Goal: Task Accomplishment & Management: Complete application form

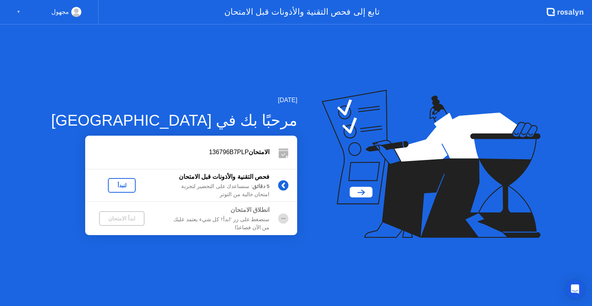
click at [112, 184] on div "لنبدأ" at bounding box center [122, 185] width 22 height 6
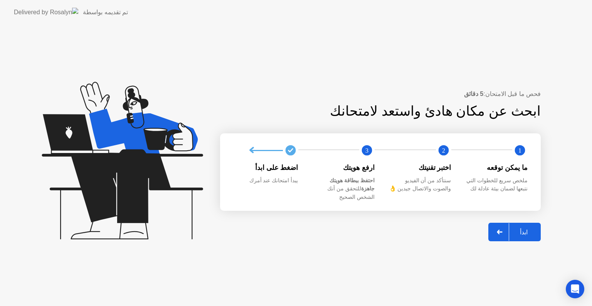
click at [513, 229] on div "ابدأ" at bounding box center [523, 232] width 29 height 7
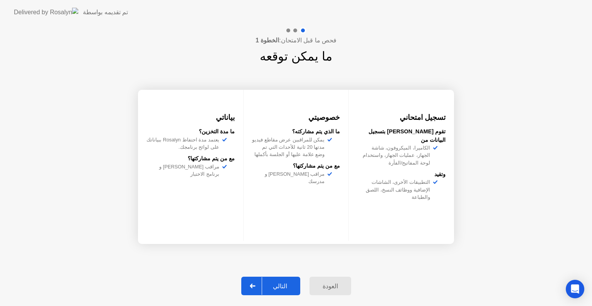
click at [278, 287] on div "التالي" at bounding box center [280, 286] width 36 height 7
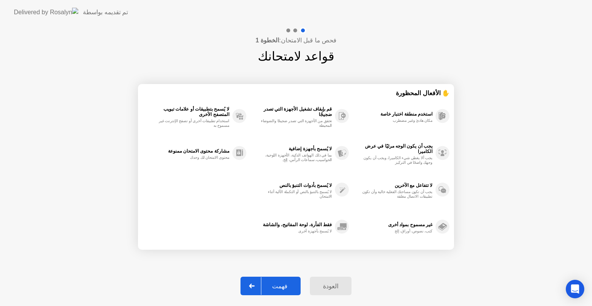
click at [275, 286] on div "فهمت" at bounding box center [279, 286] width 37 height 7
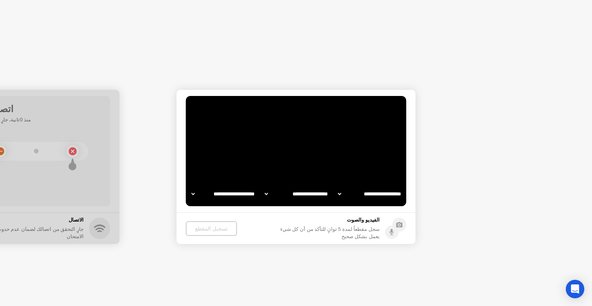
select select "**********"
select select "*******"
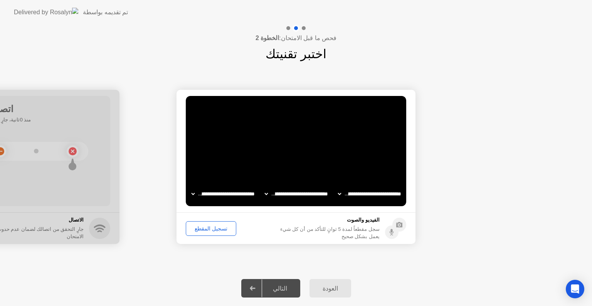
click at [199, 226] on div "تسجيل المقطع" at bounding box center [211, 229] width 45 height 6
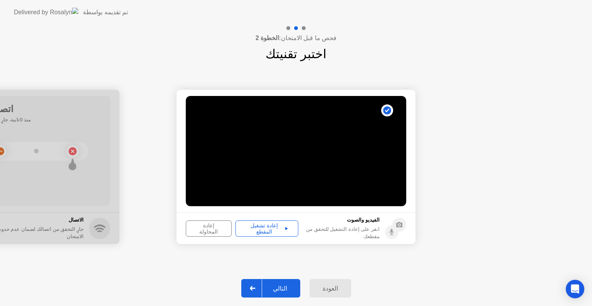
click at [262, 230] on div "إعادة تشغيل المقطع" at bounding box center [266, 229] width 57 height 12
click at [277, 286] on div "التالي" at bounding box center [280, 288] width 36 height 7
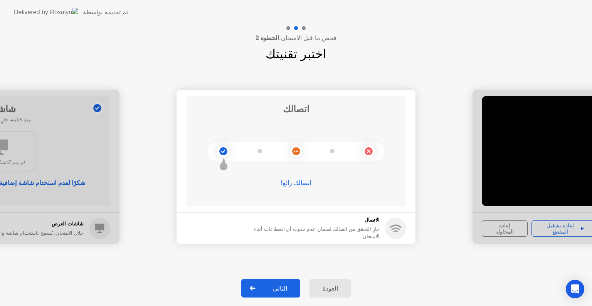
click at [277, 286] on div "التالي" at bounding box center [280, 288] width 36 height 7
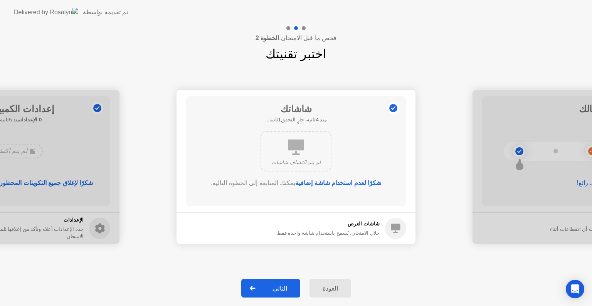
click at [277, 286] on div "التالي" at bounding box center [280, 288] width 36 height 7
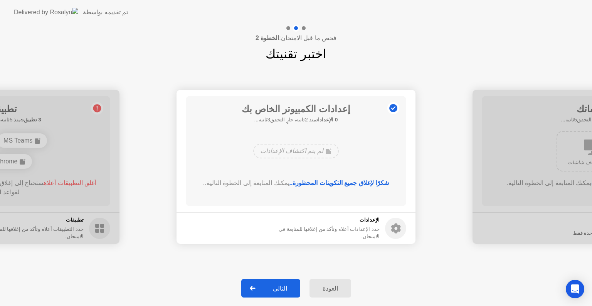
click at [277, 286] on div "التالي" at bounding box center [280, 288] width 36 height 7
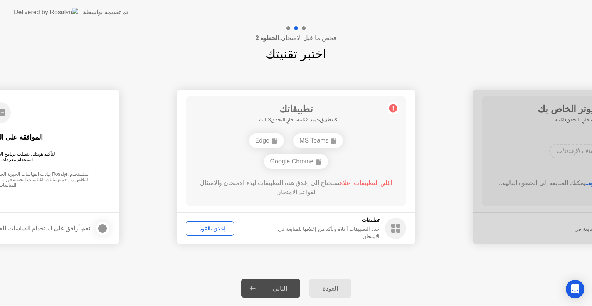
click at [202, 228] on div "إغلاق بالقوة..." at bounding box center [210, 229] width 43 height 6
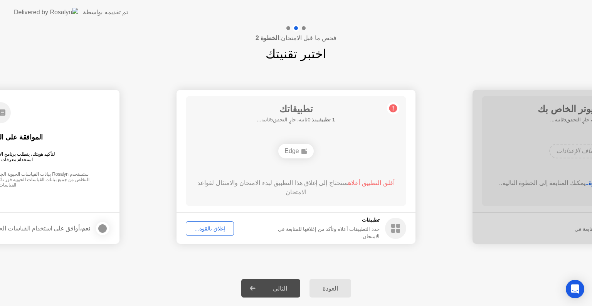
click at [217, 226] on div "إغلاق بالقوة..." at bounding box center [210, 229] width 43 height 6
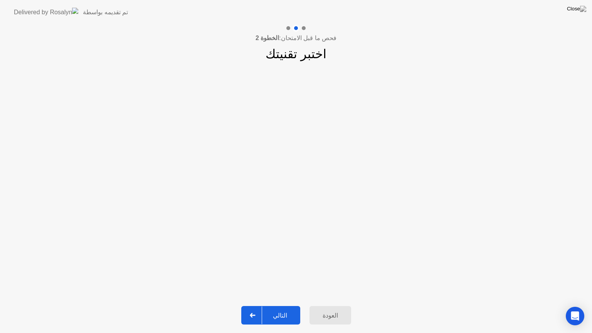
click at [278, 306] on div "التالي" at bounding box center [280, 315] width 36 height 7
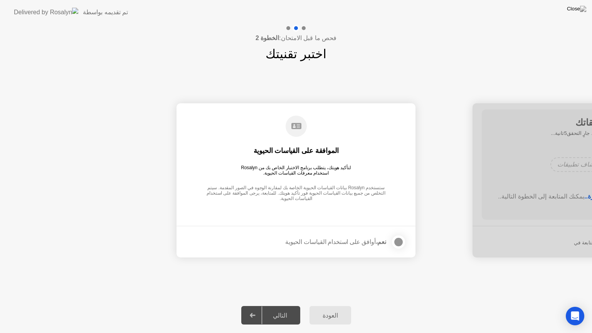
click at [400, 244] on div at bounding box center [398, 242] width 9 height 9
click at [282, 306] on div "التالي" at bounding box center [280, 315] width 36 height 7
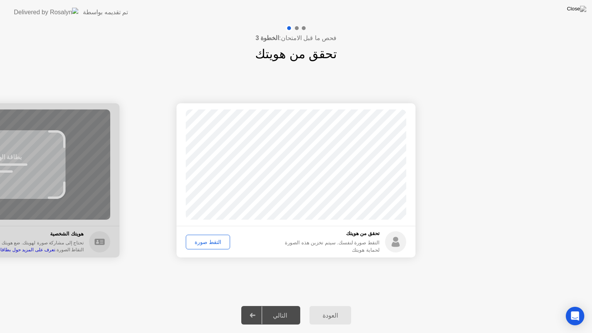
click at [205, 239] on div "التقط صورة" at bounding box center [208, 242] width 39 height 6
click at [279, 306] on button "التالي" at bounding box center [270, 315] width 59 height 19
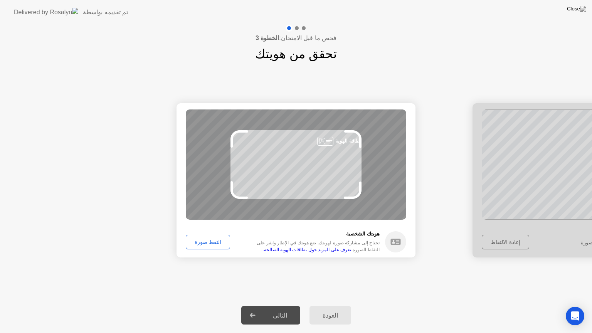
click at [207, 236] on button "التقط صورة" at bounding box center [208, 242] width 44 height 15
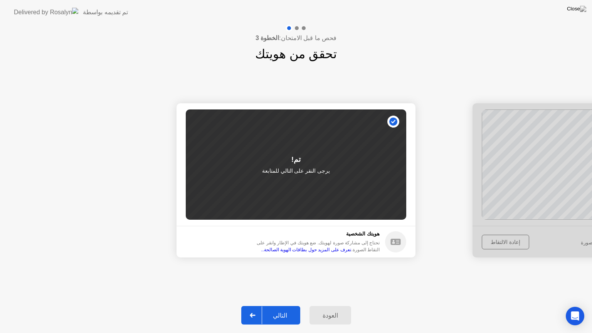
click at [276, 306] on button "التالي" at bounding box center [270, 315] width 59 height 19
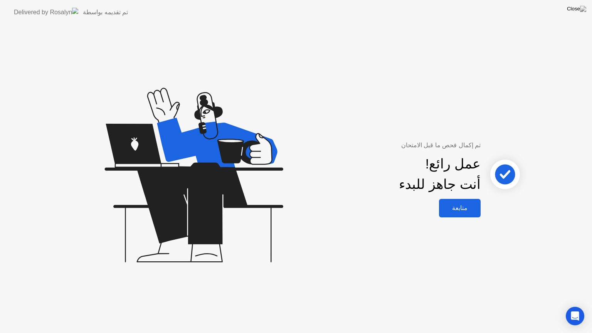
click at [459, 205] on div "متابعة" at bounding box center [460, 207] width 37 height 7
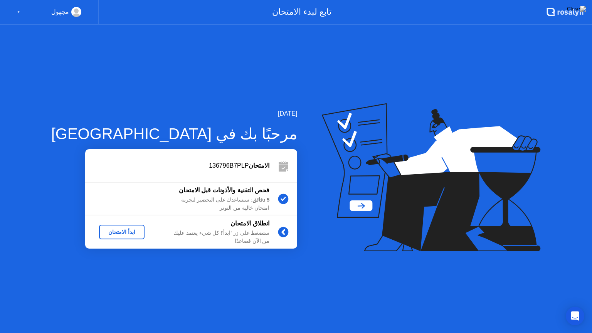
click at [114, 230] on div "ابدأ الامتحان" at bounding box center [121, 232] width 39 height 6
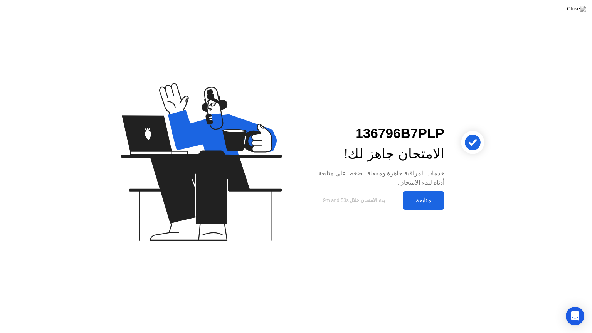
click at [421, 198] on div "متابعة" at bounding box center [423, 200] width 37 height 7
